Goal: Task Accomplishment & Management: Manage account settings

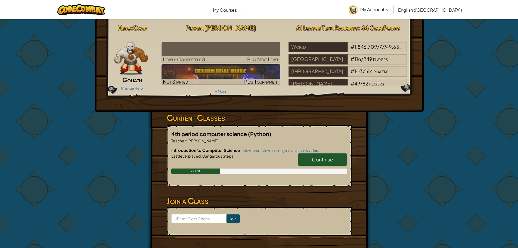
click at [204, 46] on img at bounding box center [221, 52] width 119 height 21
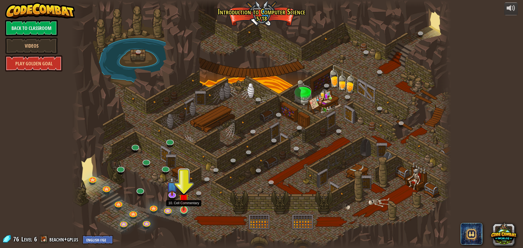
click at [185, 208] on img at bounding box center [184, 198] width 10 height 23
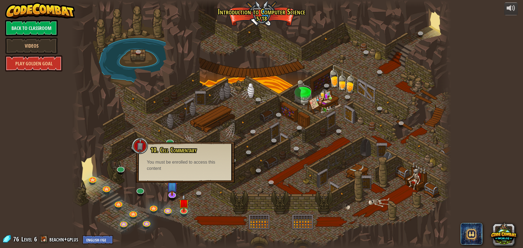
click at [174, 148] on span "10. Cell Commentary" at bounding box center [173, 149] width 46 height 9
click at [245, 10] on div at bounding box center [261, 124] width 379 height 248
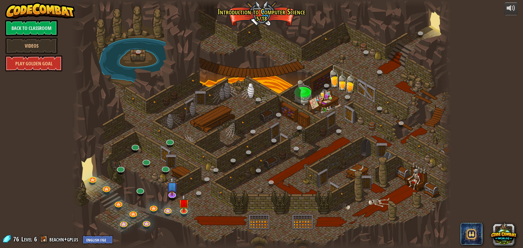
click at [269, 112] on div at bounding box center [261, 124] width 379 height 248
click at [403, 121] on link at bounding box center [401, 123] width 11 height 11
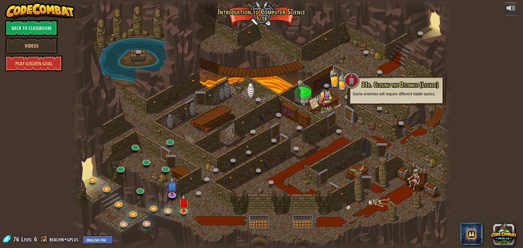
click at [397, 82] on span "21b. Closing the Distance (Locked)" at bounding box center [399, 84] width 77 height 9
click at [403, 121] on link at bounding box center [401, 123] width 11 height 11
click at [185, 210] on img at bounding box center [184, 198] width 10 height 23
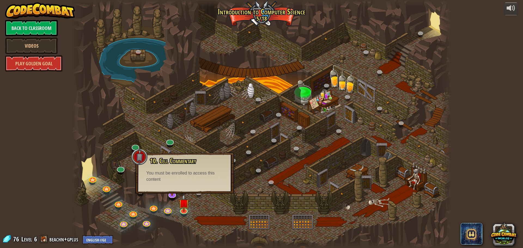
click at [183, 184] on div "10. Cell Commentary Trapped in a prison cell with the famous wizard! Say the pa…" at bounding box center [184, 173] width 99 height 41
click at [181, 196] on img at bounding box center [184, 198] width 10 height 23
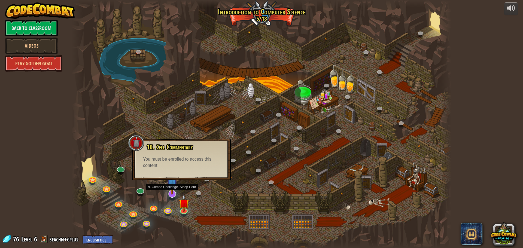
click at [176, 194] on img at bounding box center [171, 181] width 11 height 25
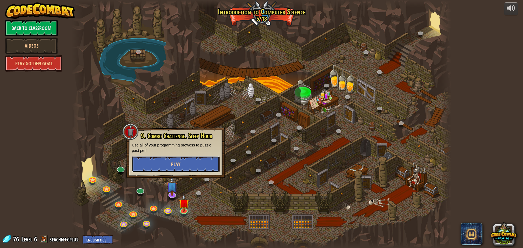
click at [181, 164] on button "Play" at bounding box center [176, 164] width 88 height 16
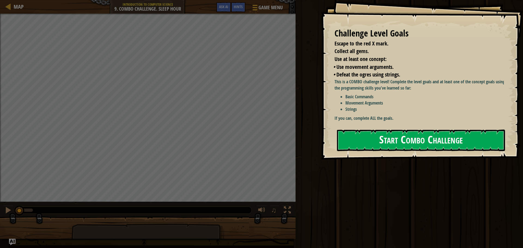
click at [403, 143] on button "Start Combo Challenge" at bounding box center [421, 140] width 168 height 21
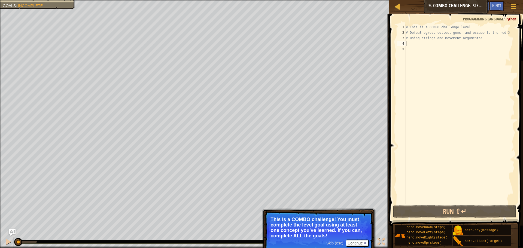
click at [420, 45] on div "# This is a COMBO challenge level. # Defeat [PERSON_NAME], collect gems, and es…" at bounding box center [459, 119] width 110 height 191
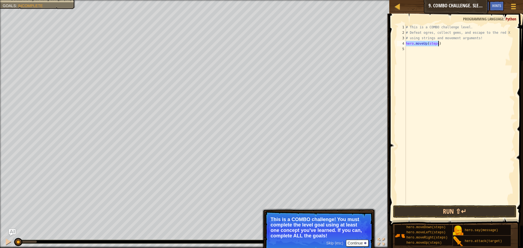
click at [436, 44] on div "# This is a COMBO challenge level. # Defeat [PERSON_NAME], collect gems, and es…" at bounding box center [459, 114] width 110 height 180
click at [436, 44] on div "# This is a COMBO challenge level. # Defeat [PERSON_NAME], collect gems, and es…" at bounding box center [459, 119] width 110 height 191
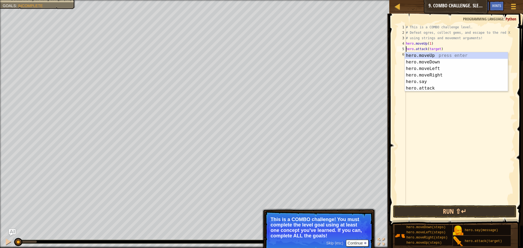
click at [437, 49] on div "# This is a COMBO challenge level. # Defeat [PERSON_NAME], collect gems, and es…" at bounding box center [459, 119] width 110 height 191
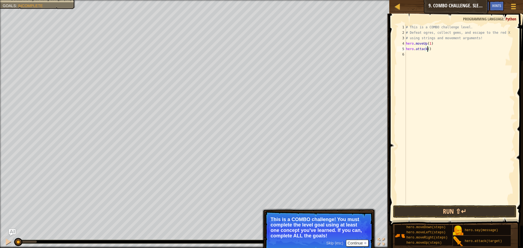
scroll to position [2, 2]
type textarea "hero.attack(3)"
click at [414, 55] on div "# This is a COMBO challenge level. # Defeat [PERSON_NAME], collect gems, and es…" at bounding box center [459, 119] width 110 height 191
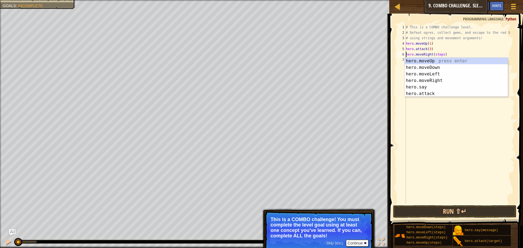
click at [440, 56] on div "# This is a COMBO challenge level. # Defeat [PERSON_NAME], collect gems, and es…" at bounding box center [459, 119] width 110 height 191
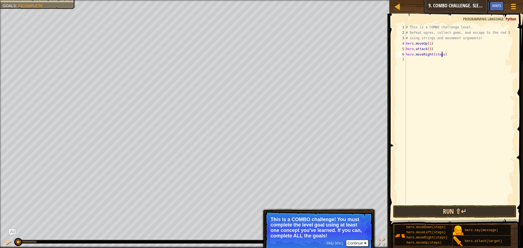
click at [441, 54] on div "# This is a COMBO challenge level. # Defeat [PERSON_NAME], collect gems, and es…" at bounding box center [459, 119] width 110 height 191
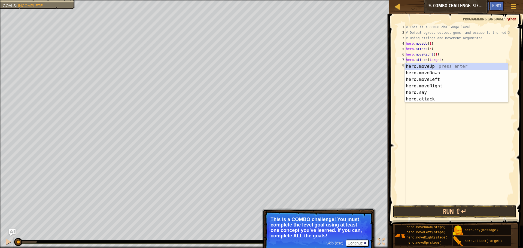
click at [437, 61] on div "# This is a COMBO challenge level. # Defeat [PERSON_NAME], collect gems, and es…" at bounding box center [459, 119] width 110 height 191
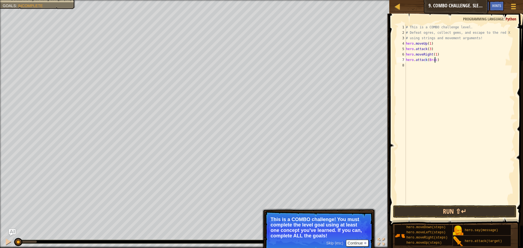
scroll to position [2, 2]
click at [445, 60] on div "# This is a COMBO challenge level. # Defeat [PERSON_NAME], collect gems, and es…" at bounding box center [459, 119] width 110 height 191
click at [436, 60] on div "# This is a COMBO challenge level. # Defeat [PERSON_NAME], collect gems, and es…" at bounding box center [459, 119] width 110 height 191
click at [424, 59] on div "# This is a COMBO challenge level. # Defeat [PERSON_NAME], collect gems, and es…" at bounding box center [459, 119] width 110 height 191
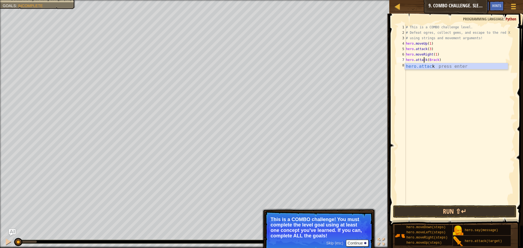
click at [426, 59] on div "# This is a COMBO challenge level. # Defeat [PERSON_NAME], collect gems, and es…" at bounding box center [459, 119] width 110 height 191
click at [448, 59] on div "# This is a COMBO challenge level. # Defeat [PERSON_NAME], collect gems, and es…" at bounding box center [459, 119] width 110 height 191
click at [429, 48] on div "# This is a COMBO challenge level. # Defeat [PERSON_NAME], collect gems, and es…" at bounding box center [459, 119] width 110 height 191
click at [476, 210] on button "Run ⇧↵" at bounding box center [454, 211] width 123 height 13
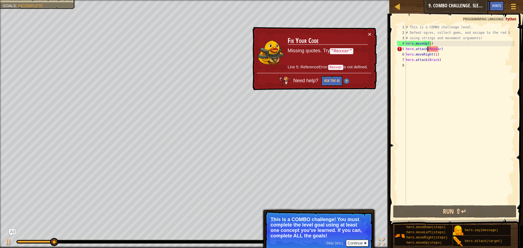
click at [427, 49] on div "# This is a COMBO challenge level. # Defeat [PERSON_NAME], collect gems, and es…" at bounding box center [459, 119] width 110 height 191
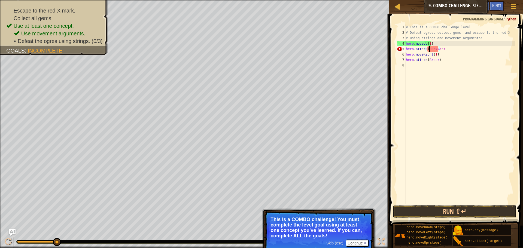
scroll to position [2, 2]
click at [440, 50] on div "# This is a COMBO challenge level. # Defeat [PERSON_NAME], collect gems, and es…" at bounding box center [459, 119] width 110 height 191
click at [440, 207] on button "Run ⇧↵" at bounding box center [454, 211] width 123 height 13
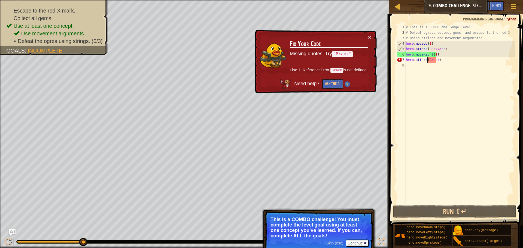
click at [427, 59] on div "# This is a COMBO challenge level. # Defeat [PERSON_NAME], collect gems, and es…" at bounding box center [459, 119] width 110 height 191
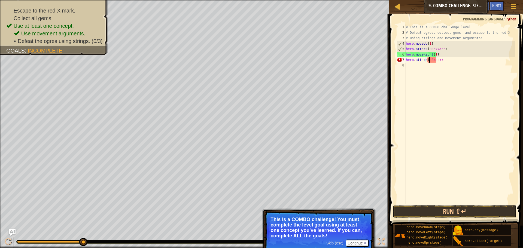
scroll to position [2, 2]
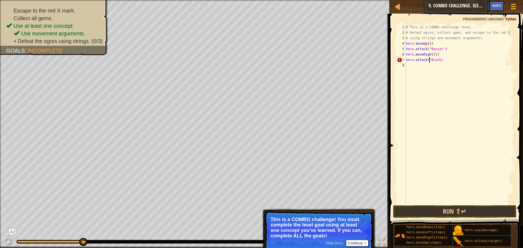
click at [437, 61] on div "# This is a COMBO challenge level. # Defeat [PERSON_NAME], collect gems, and es…" at bounding box center [459, 119] width 110 height 191
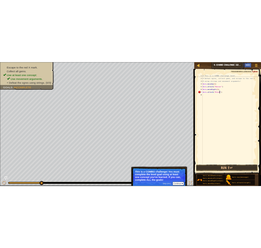
scroll to position [2, 3]
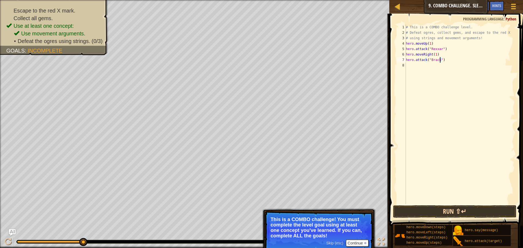
type textarea "hero.attack("Brack")"
click at [447, 213] on button "Run ⇧↵" at bounding box center [454, 211] width 123 height 13
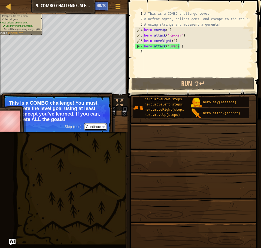
click at [94, 126] on button "Continue" at bounding box center [95, 126] width 23 height 7
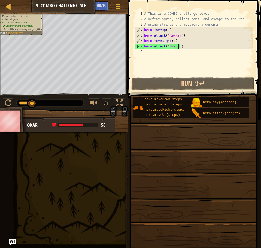
click at [164, 71] on div "# This is a COMBO challenge level. # Defeat [PERSON_NAME], collect gems, and es…" at bounding box center [198, 49] width 110 height 76
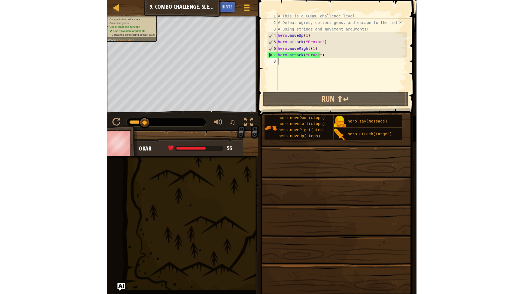
scroll to position [2, 0]
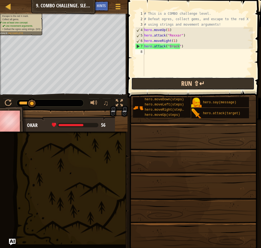
click at [201, 82] on button "Run ⇧↵" at bounding box center [192, 83] width 123 height 13
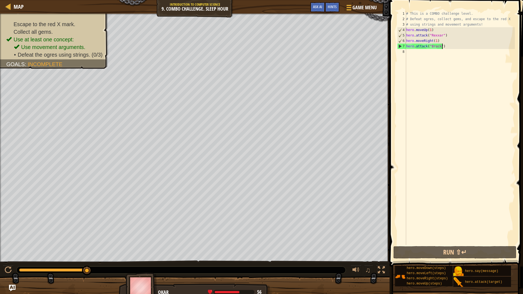
click at [443, 46] on div "# This is a COMBO challenge level. # Defeat [PERSON_NAME], collect gems, and es…" at bounding box center [460, 133] width 110 height 245
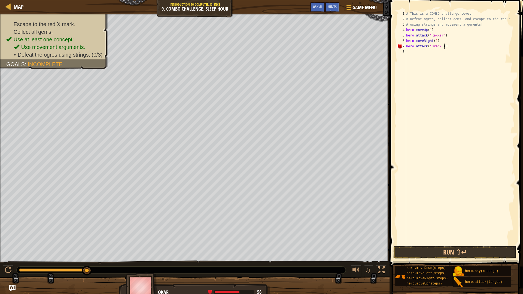
scroll to position [2, 3]
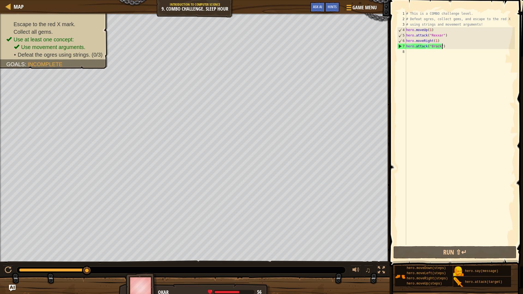
click at [424, 47] on div "# This is a COMBO challenge level. # Defeat [PERSON_NAME], collect gems, and es…" at bounding box center [460, 133] width 110 height 245
click at [426, 47] on div "# This is a COMBO challenge level. # Defeat [PERSON_NAME], collect gems, and es…" at bounding box center [460, 133] width 110 height 245
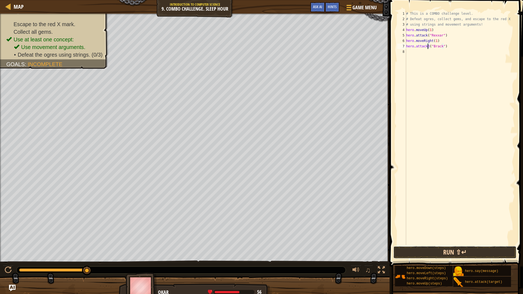
click at [444, 248] on button "Run ⇧↵" at bounding box center [454, 252] width 123 height 13
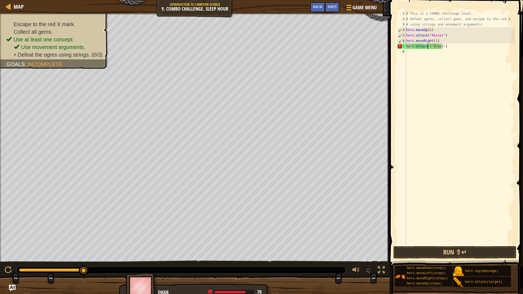
scroll to position [2, 2]
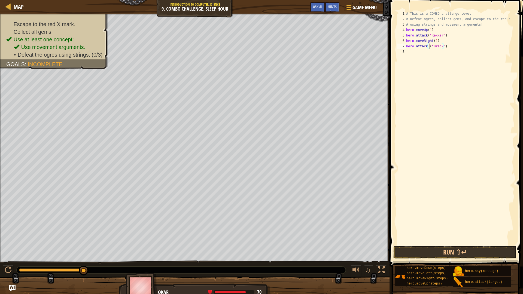
click at [429, 47] on div "# This is a COMBO challenge level. # Defeat [PERSON_NAME], collect gems, and es…" at bounding box center [460, 133] width 110 height 245
click at [459, 248] on button "Run ⇧↵" at bounding box center [454, 252] width 123 height 13
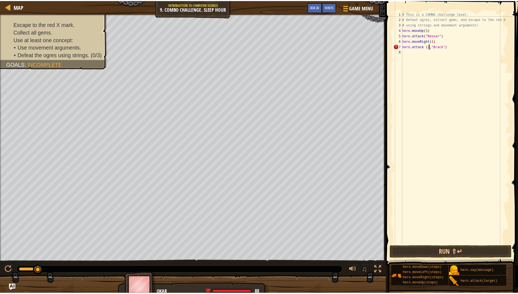
scroll to position [2, 2]
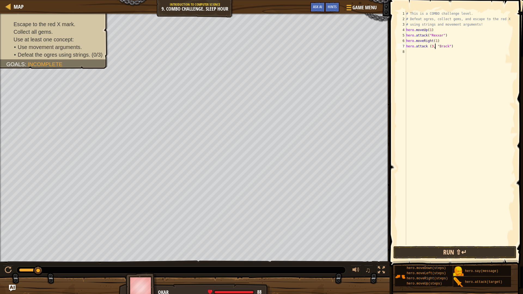
type textarea "hero.attack (3, "[PERSON_NAME]")"
click at [454, 248] on button "Run ⇧↵" at bounding box center [454, 252] width 123 height 13
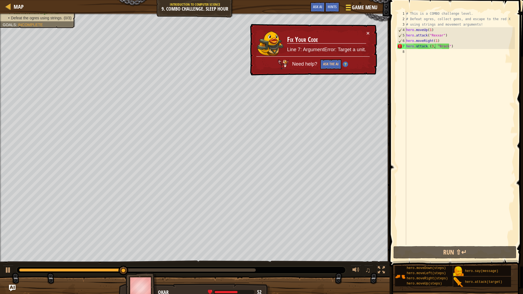
click at [361, 7] on span "Game Menu" at bounding box center [364, 7] width 25 height 7
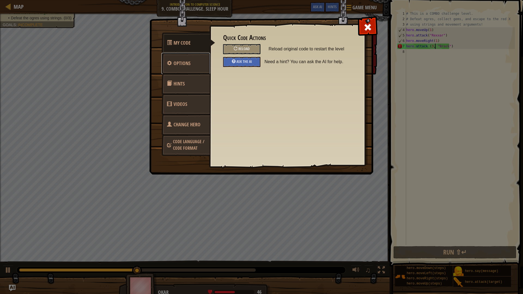
click at [186, 60] on link "Options" at bounding box center [185, 63] width 48 height 21
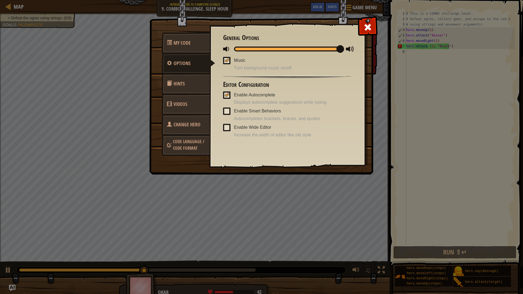
click at [188, 89] on link "Hints" at bounding box center [185, 83] width 48 height 21
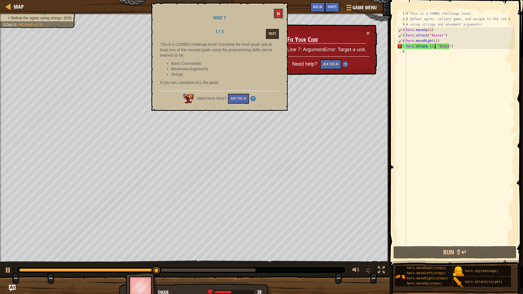
click at [276, 13] on button at bounding box center [278, 13] width 9 height 10
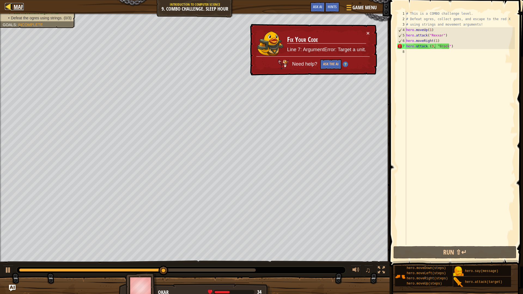
click at [7, 4] on div at bounding box center [8, 6] width 7 height 7
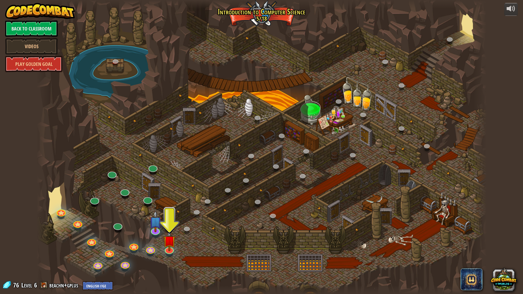
click at [110, 60] on div at bounding box center [261, 147] width 450 height 294
click at [51, 205] on div at bounding box center [261, 147] width 450 height 294
drag, startPoint x: 70, startPoint y: 215, endPoint x: 72, endPoint y: 209, distance: 6.5
click at [72, 209] on div at bounding box center [261, 147] width 450 height 294
click at [62, 215] on div "25. Kithgard Gates (Locked) Escape the Kithgard dungeons, and don't let the gua…" at bounding box center [261, 147] width 450 height 294
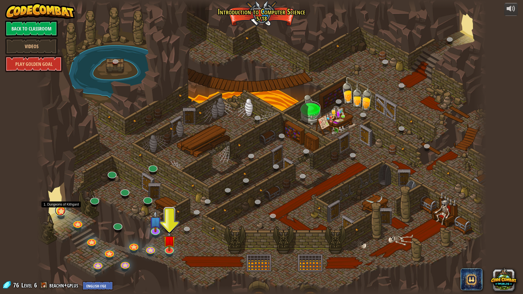
click at [62, 210] on link at bounding box center [60, 210] width 11 height 11
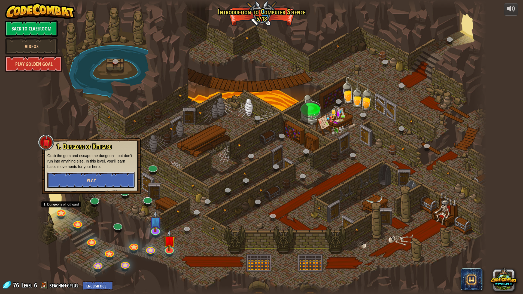
click at [81, 172] on button "Play" at bounding box center [91, 180] width 88 height 16
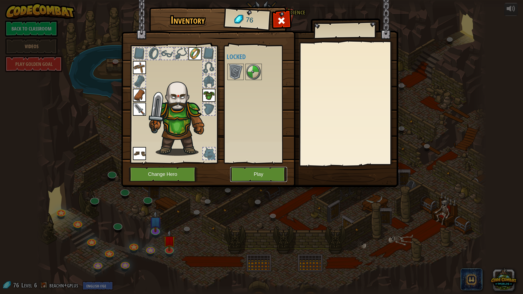
click at [262, 175] on button "Play" at bounding box center [258, 174] width 57 height 15
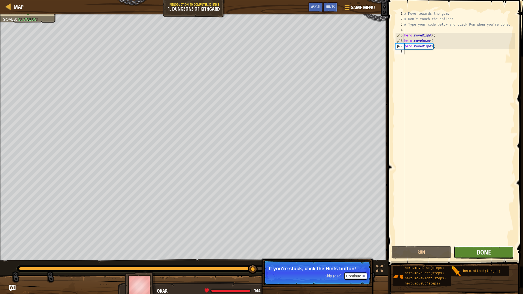
click at [484, 248] on span "Done" at bounding box center [483, 252] width 14 height 9
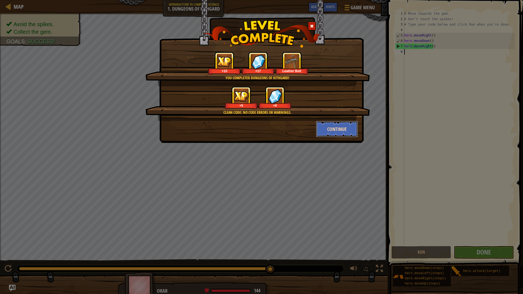
click at [336, 129] on button "Continue" at bounding box center [337, 129] width 42 height 16
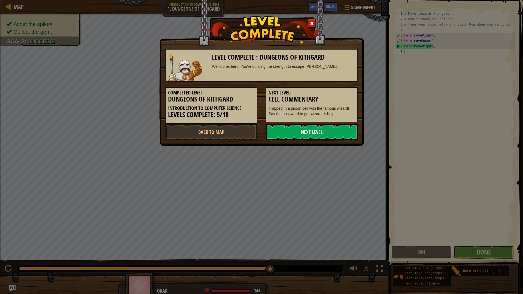
click at [336, 129] on link "Next Level" at bounding box center [311, 132] width 92 height 16
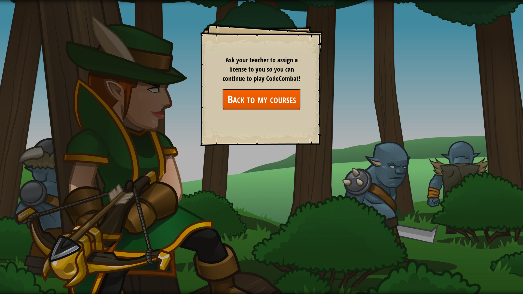
click at [269, 98] on link "Back to my courses" at bounding box center [261, 99] width 79 height 21
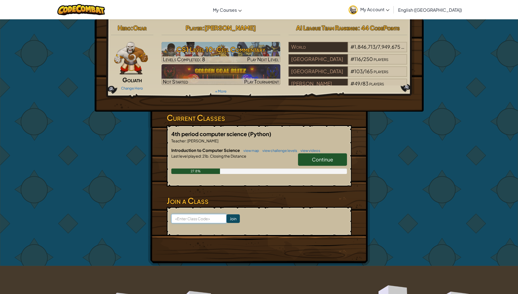
click at [204, 220] on input at bounding box center [198, 218] width 55 height 9
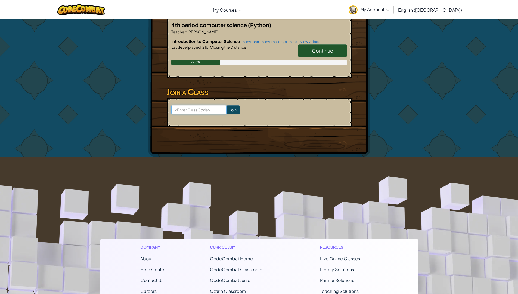
scroll to position [27, 0]
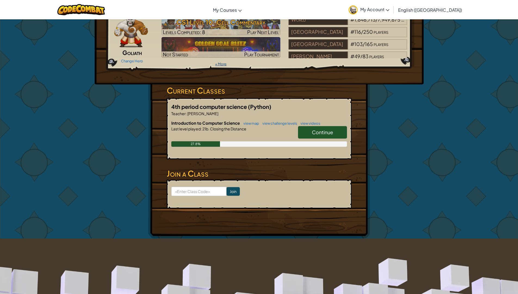
click at [220, 65] on link "+ More" at bounding box center [220, 64] width 11 height 4
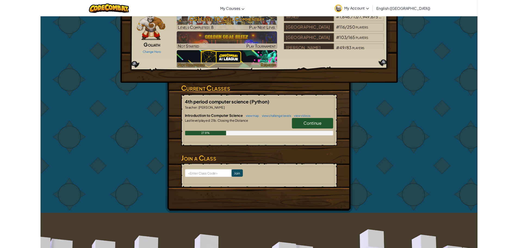
scroll to position [0, 0]
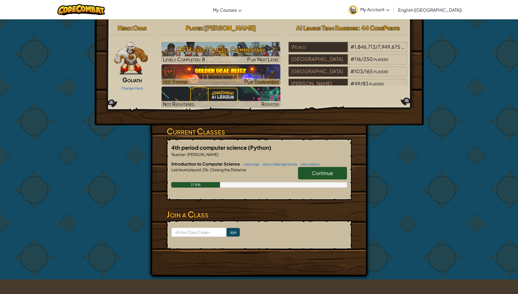
click at [224, 72] on img at bounding box center [221, 74] width 119 height 21
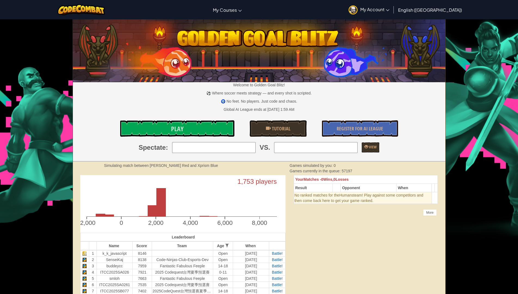
click at [211, 118] on div "Welcome to Golden Goal Blitz! ⚽ Where soccer meets strategy — and every shot is…" at bounding box center [259, 91] width 373 height 142
click at [212, 125] on link "Play" at bounding box center [177, 128] width 114 height 16
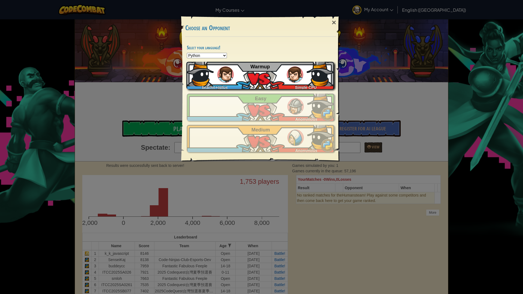
click at [288, 78] on img at bounding box center [295, 74] width 16 height 16
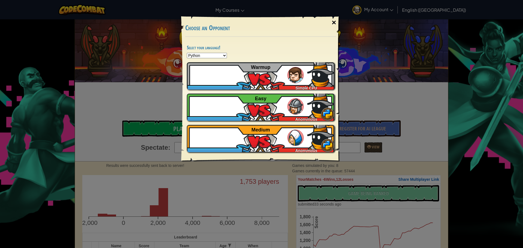
click at [331, 21] on div "×" at bounding box center [333, 23] width 13 height 16
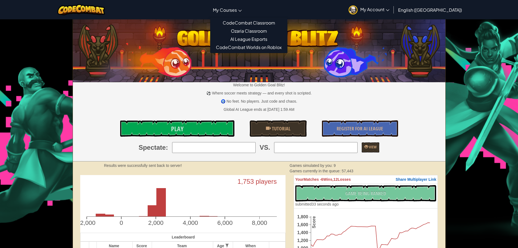
click at [237, 7] on span "My Courses" at bounding box center [225, 10] width 24 height 6
click at [259, 22] on link "CodeCombat Classroom" at bounding box center [249, 23] width 77 height 8
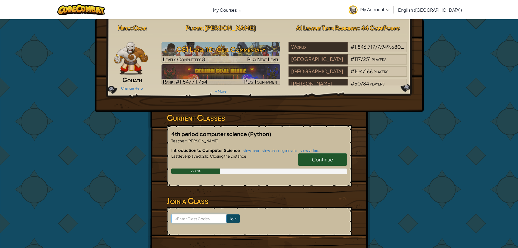
click at [196, 215] on input at bounding box center [198, 218] width 55 height 9
paste input "DrawTodayStar"
type input "DrawTodayStar"
click at [231, 219] on input "Join" at bounding box center [233, 218] width 13 height 9
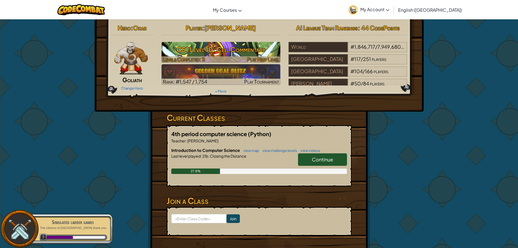
click at [258, 50] on h3 "CS1 Level 10: Cell Commentary" at bounding box center [221, 49] width 119 height 12
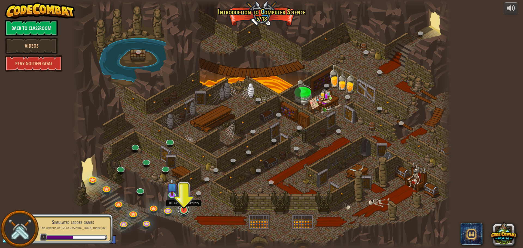
click at [182, 212] on link at bounding box center [183, 209] width 11 height 11
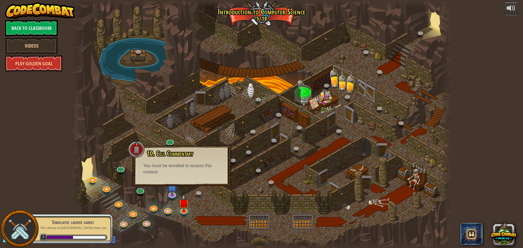
click at [210, 186] on div at bounding box center [261, 124] width 379 height 248
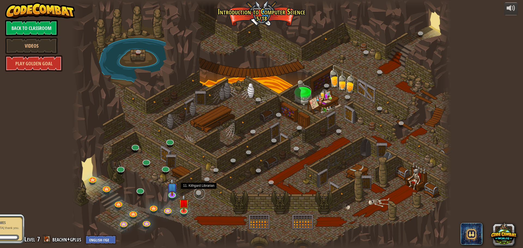
click at [196, 193] on link at bounding box center [199, 193] width 11 height 11
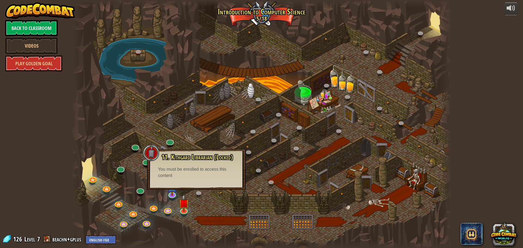
click at [244, 129] on div at bounding box center [261, 124] width 379 height 248
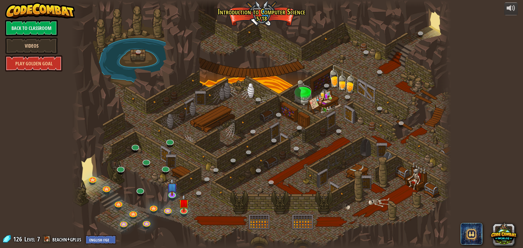
click at [45, 42] on link "Videos" at bounding box center [31, 46] width 53 height 16
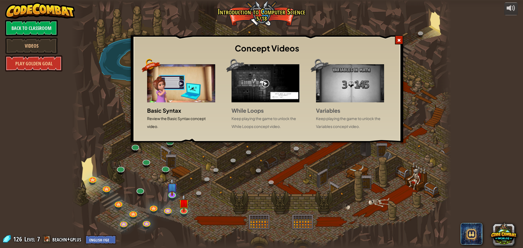
click at [182, 81] on img at bounding box center [181, 83] width 68 height 38
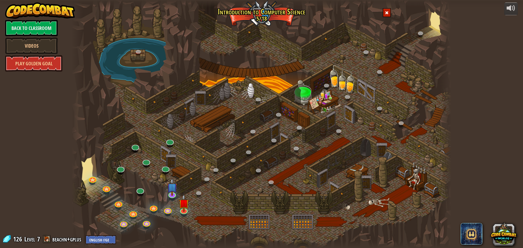
click at [385, 12] on span at bounding box center [387, 13] width 4 height 4
click at [141, 188] on link at bounding box center [139, 189] width 11 height 11
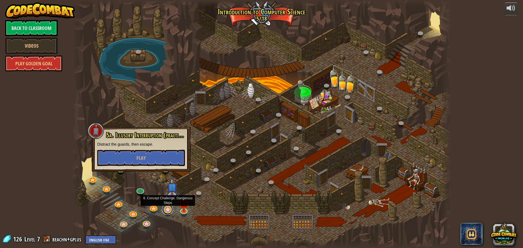
click at [164, 211] on link at bounding box center [167, 209] width 11 height 11
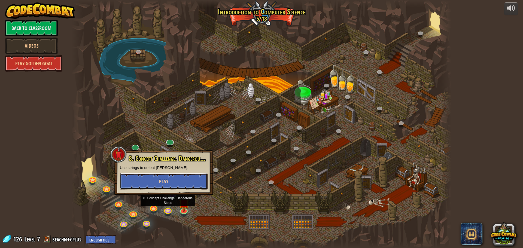
click at [169, 181] on button "Play" at bounding box center [164, 181] width 88 height 16
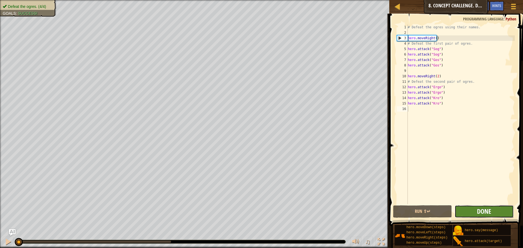
click at [480, 211] on span "Done" at bounding box center [484, 211] width 14 height 9
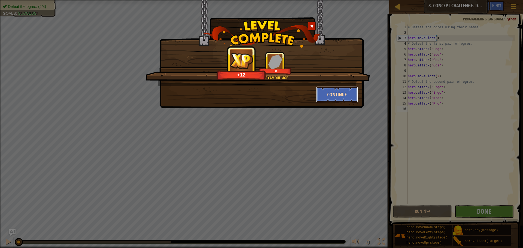
click at [328, 97] on button "Continue" at bounding box center [337, 94] width 42 height 16
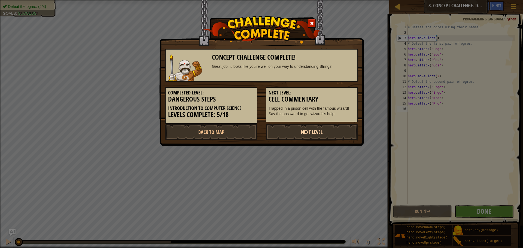
click at [305, 134] on link "Next Level" at bounding box center [311, 132] width 92 height 16
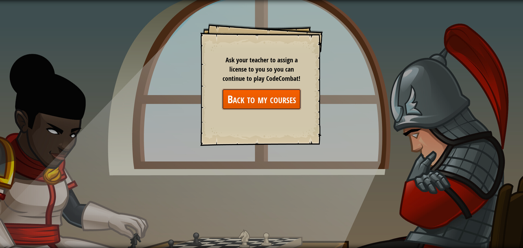
click at [295, 104] on link "Back to my courses" at bounding box center [261, 99] width 79 height 21
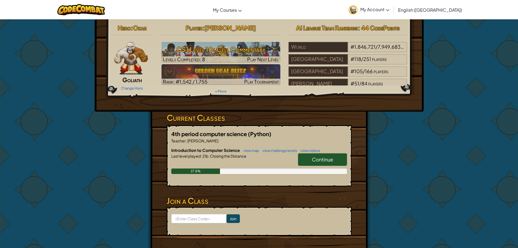
click at [124, 57] on img at bounding box center [131, 58] width 34 height 33
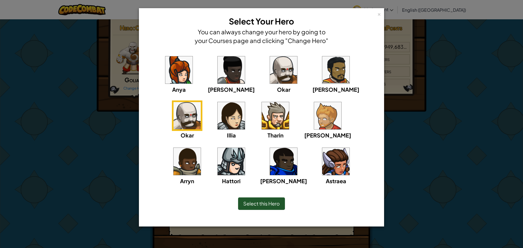
click at [322, 158] on img at bounding box center [335, 161] width 27 height 27
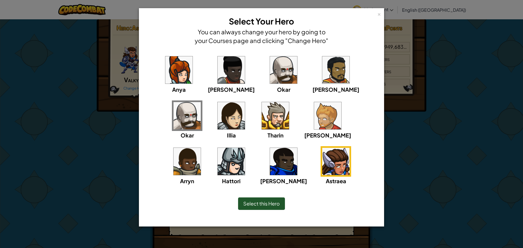
click at [270, 165] on img at bounding box center [283, 161] width 27 height 27
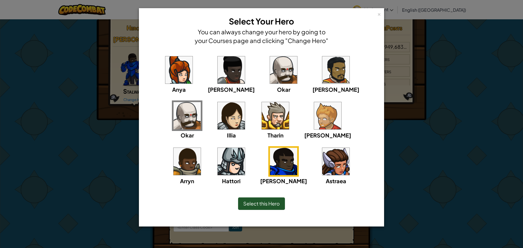
click at [263, 205] on span "Select this Hero" at bounding box center [261, 203] width 36 height 6
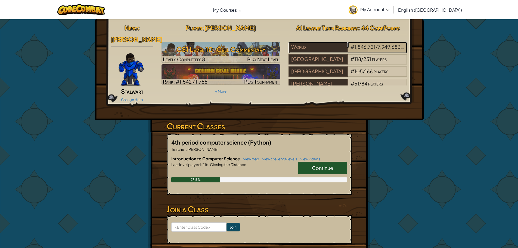
click at [360, 48] on span "1,846,721" at bounding box center [365, 47] width 21 height 6
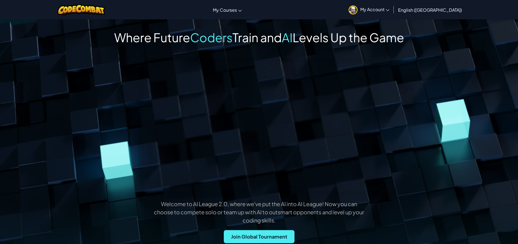
scroll to position [163, 0]
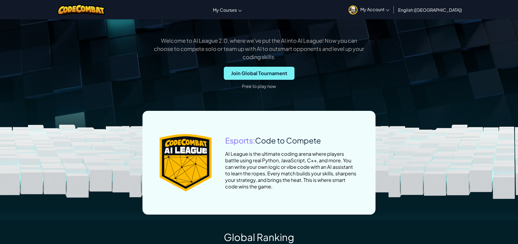
click at [253, 73] on span "Join Global Tournament" at bounding box center [259, 73] width 71 height 13
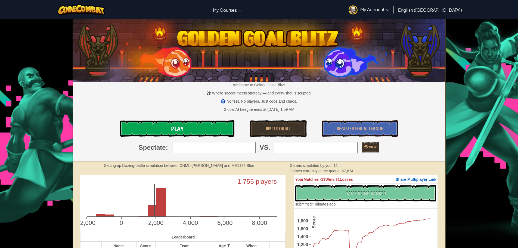
click at [202, 122] on link "Play" at bounding box center [177, 128] width 114 height 16
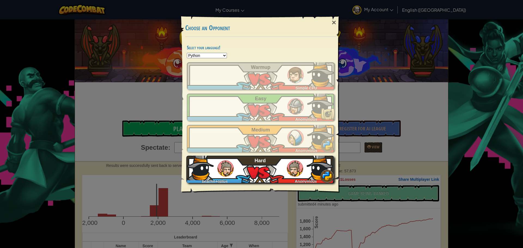
click at [302, 164] on div "beachn+gplus Anonymous Hard" at bounding box center [260, 169] width 148 height 27
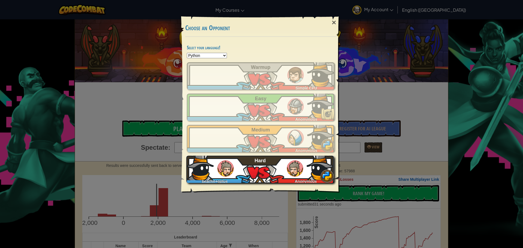
click at [305, 163] on div "beachn+gplus Anonymous Hard" at bounding box center [260, 169] width 148 height 27
